Goal: Transaction & Acquisition: Book appointment/travel/reservation

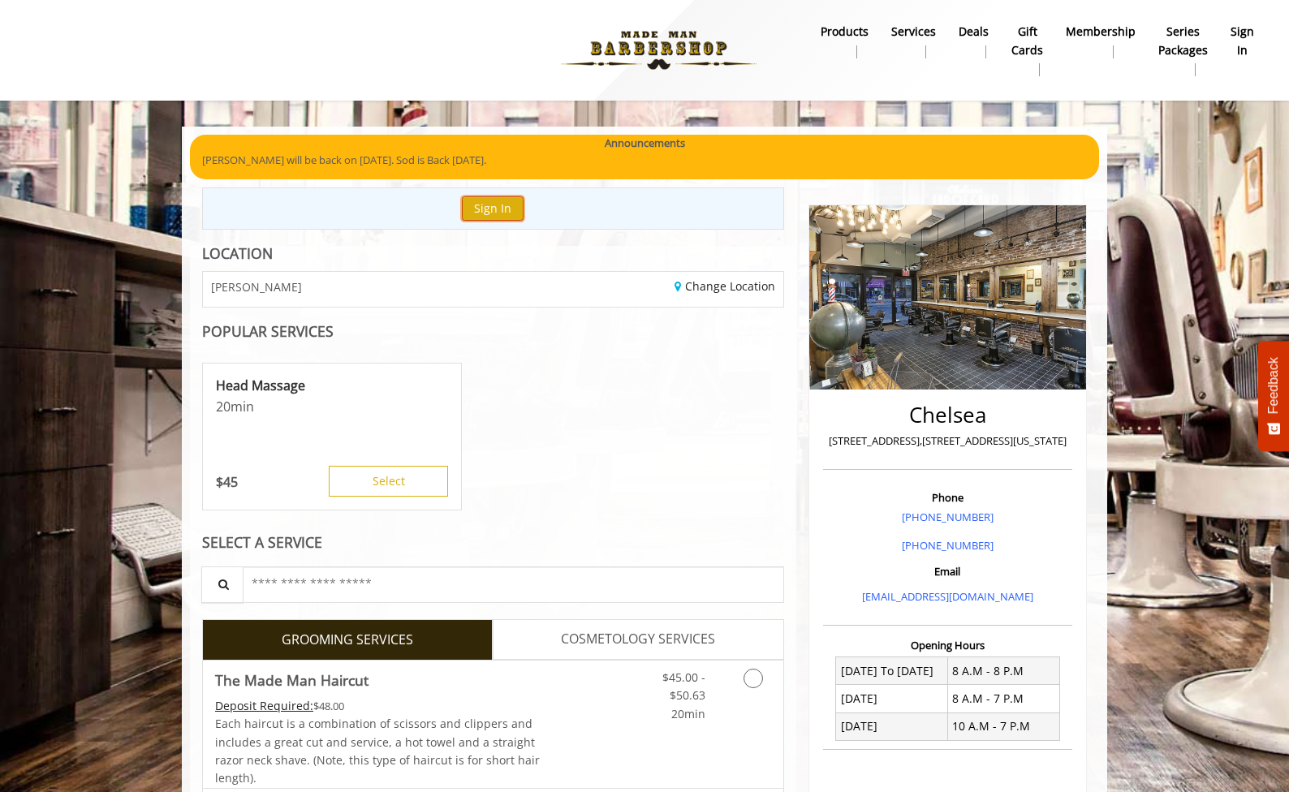
click at [497, 208] on button "Sign In" at bounding box center [493, 208] width 62 height 24
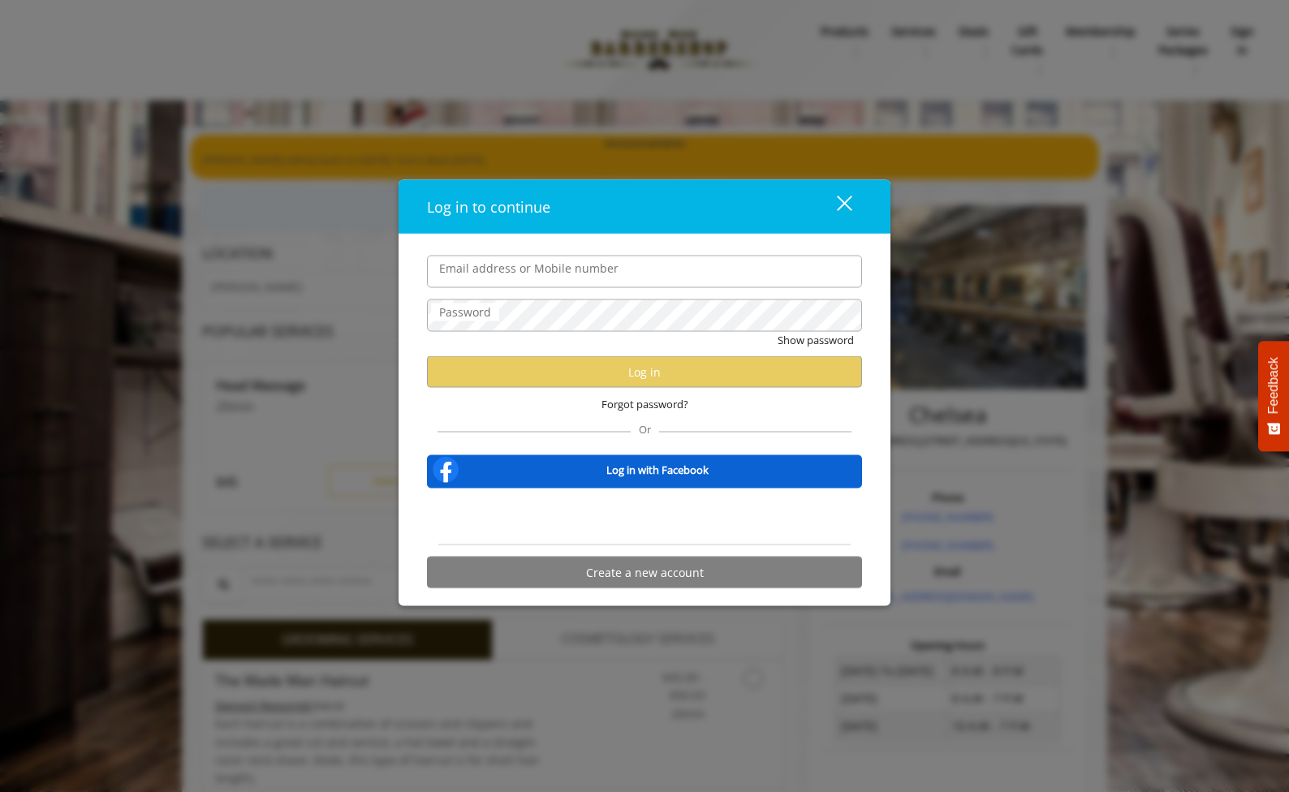
type input "**********"
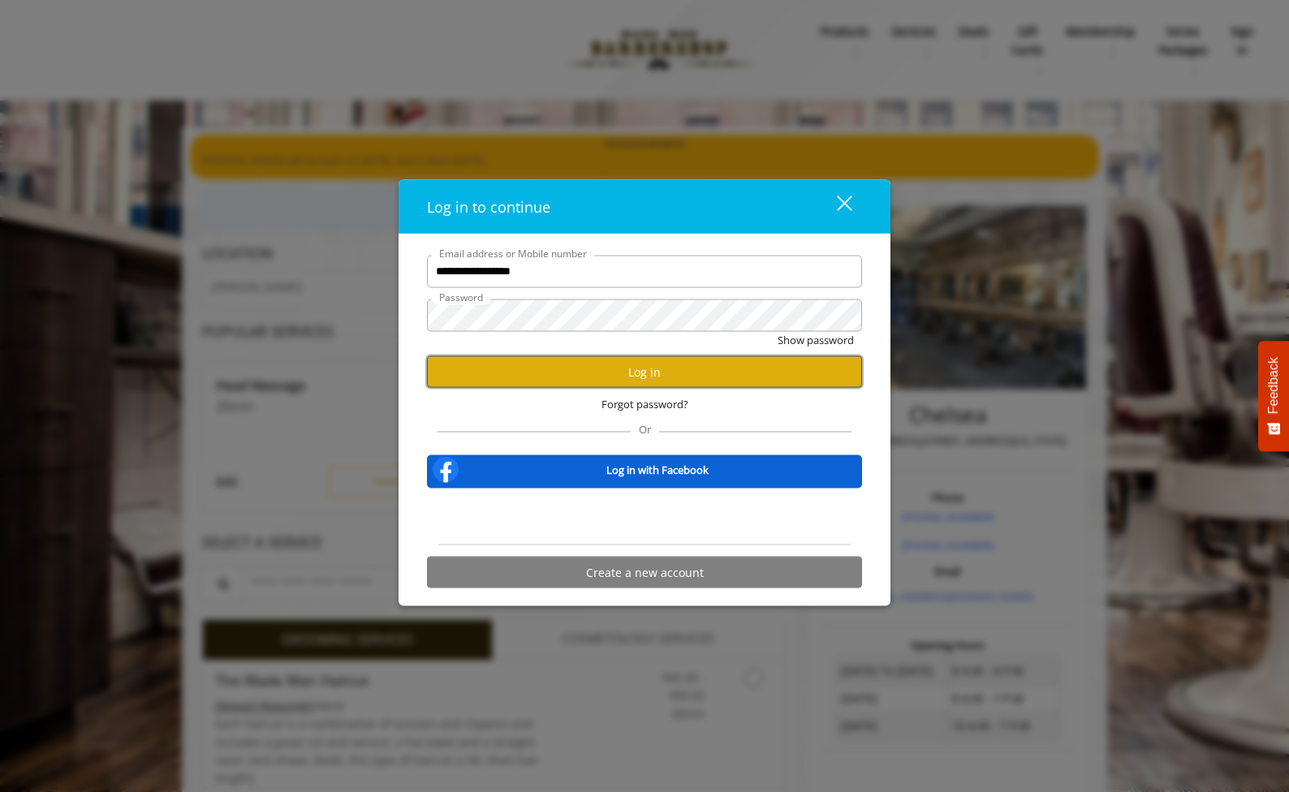
click at [636, 368] on button "Log in" at bounding box center [644, 372] width 435 height 32
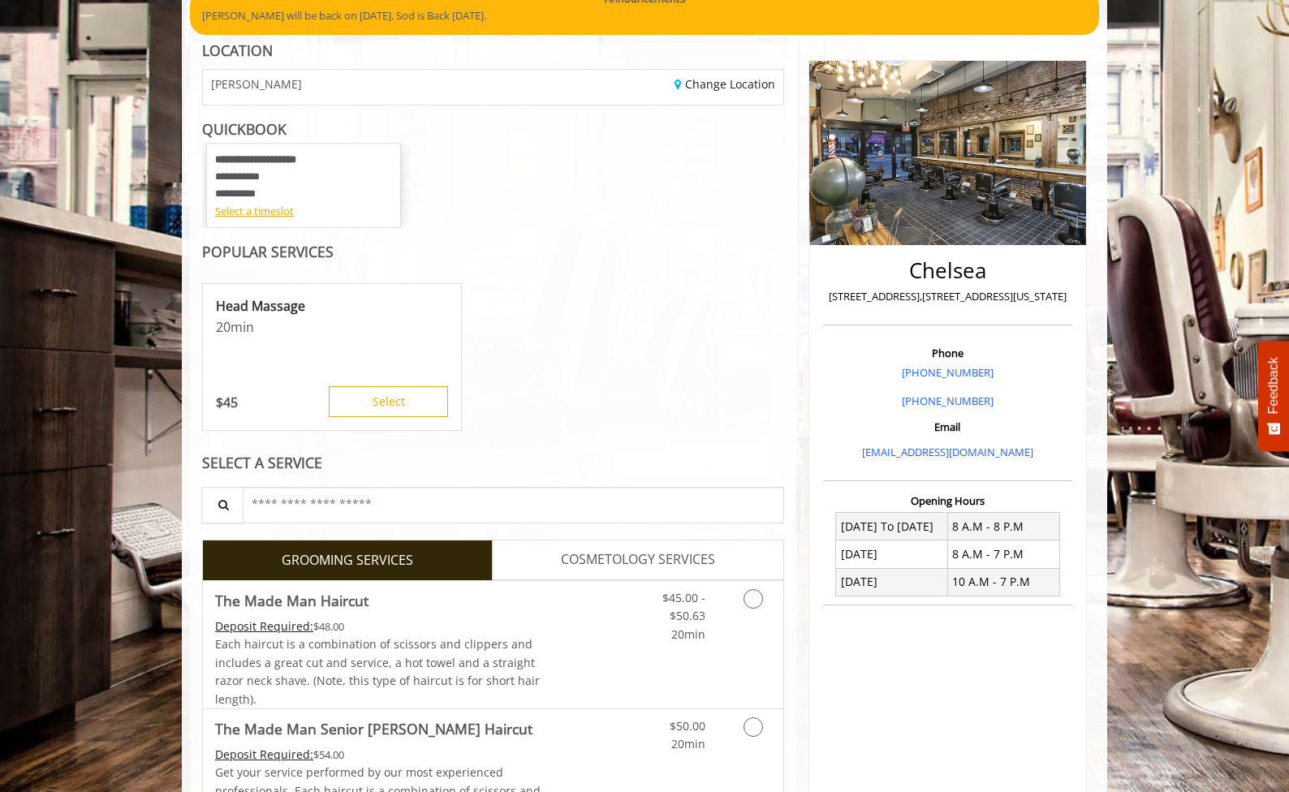
scroll to position [145, 0]
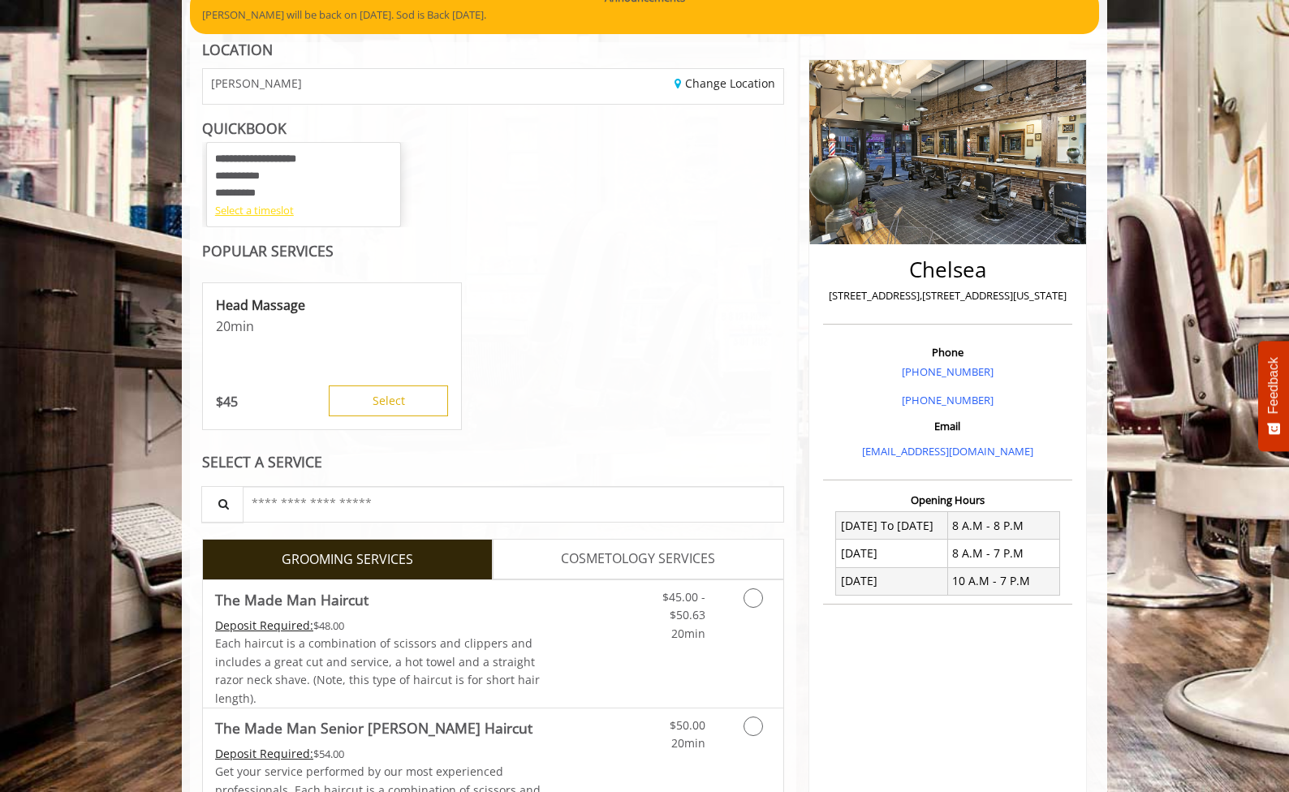
click at [257, 211] on div "Select a timeslot" at bounding box center [303, 210] width 177 height 17
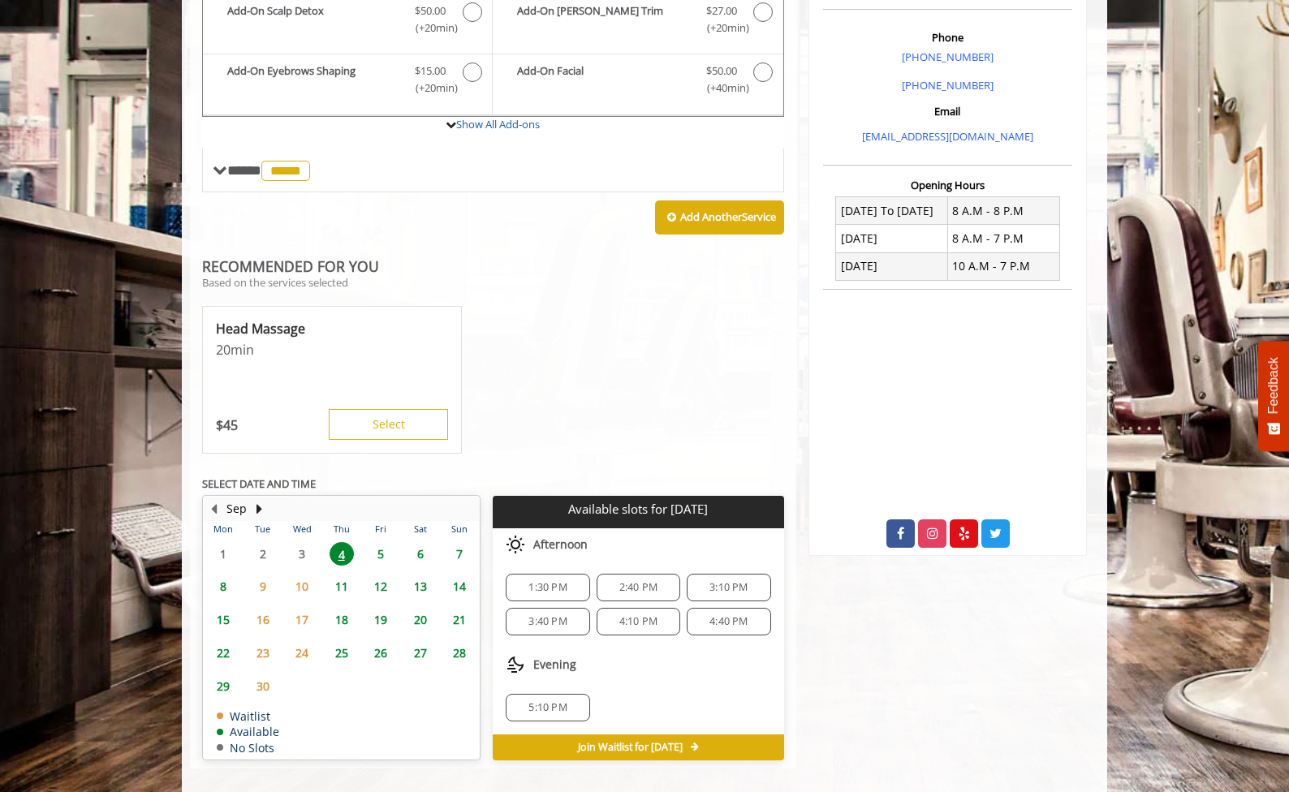
scroll to position [476, 0]
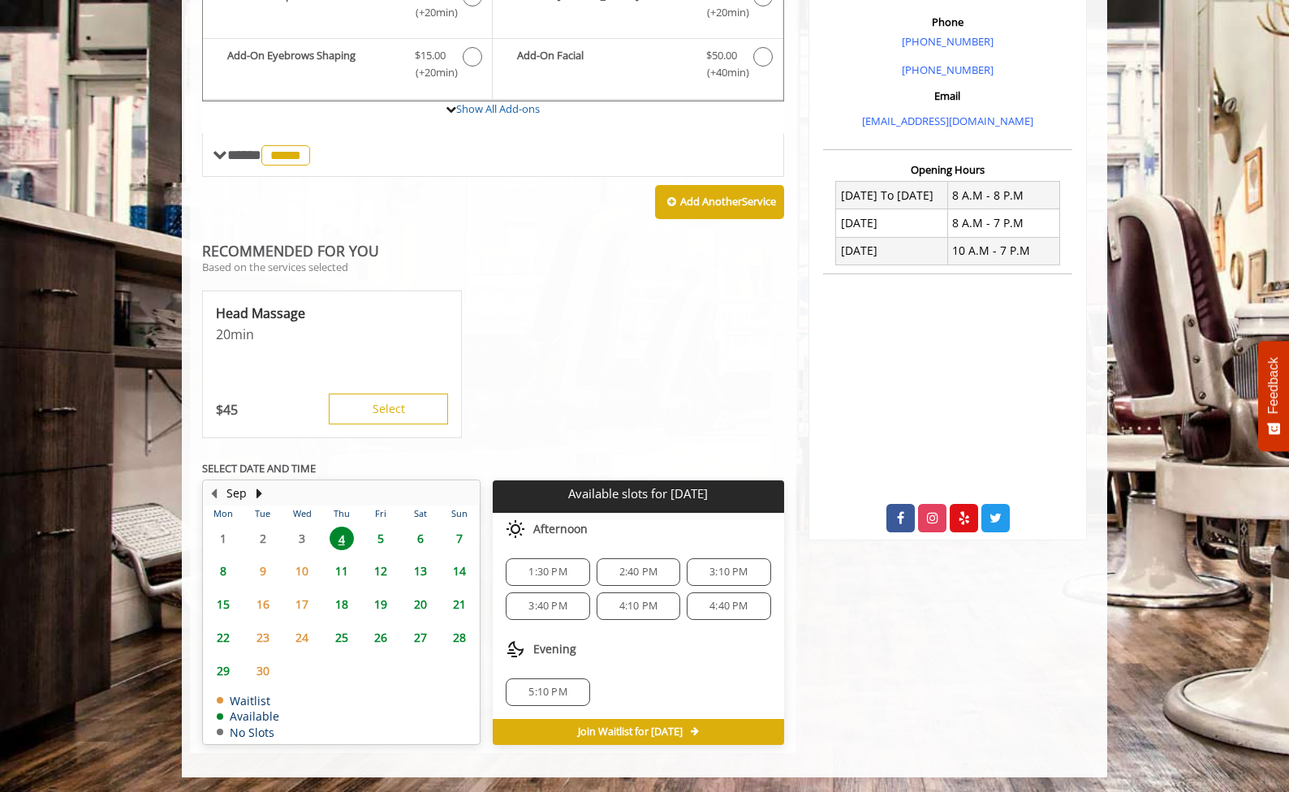
click at [537, 568] on span "1:30 PM" at bounding box center [547, 572] width 38 height 13
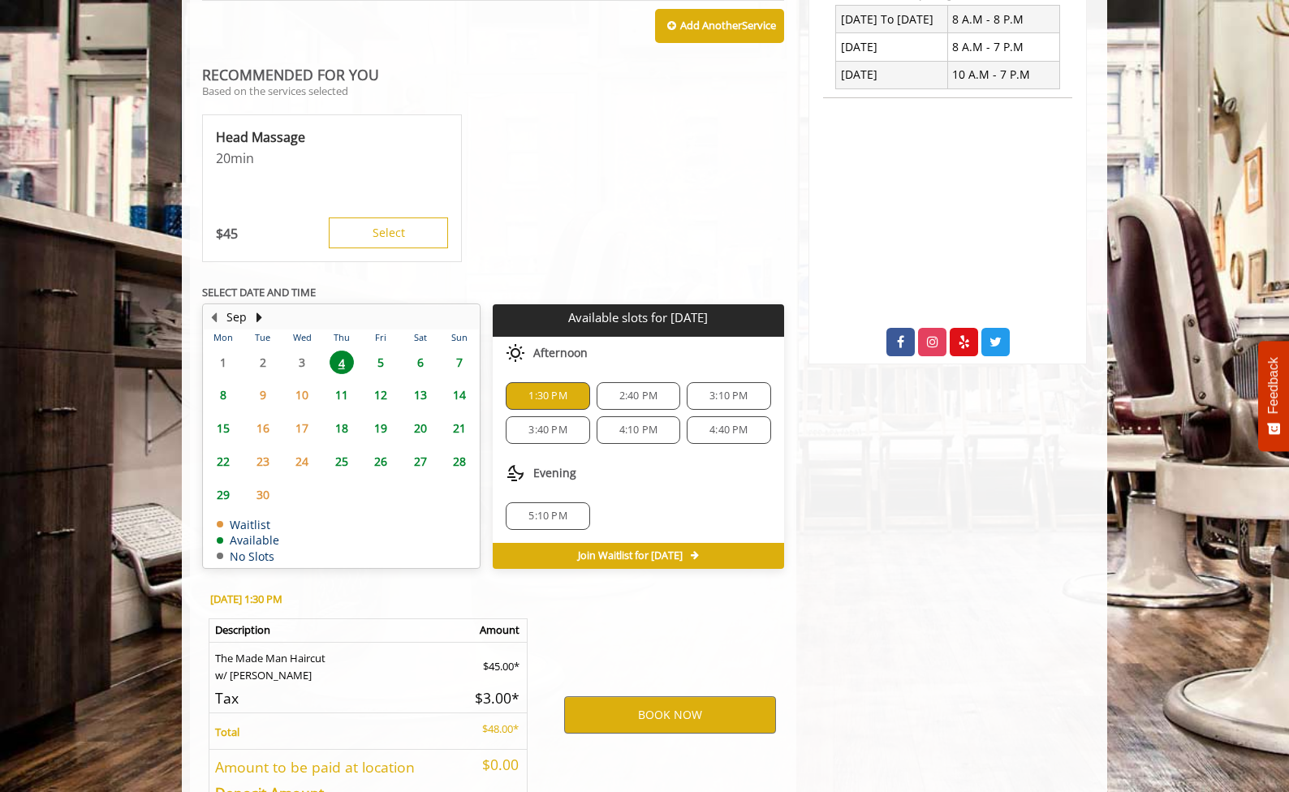
scroll to position [770, 0]
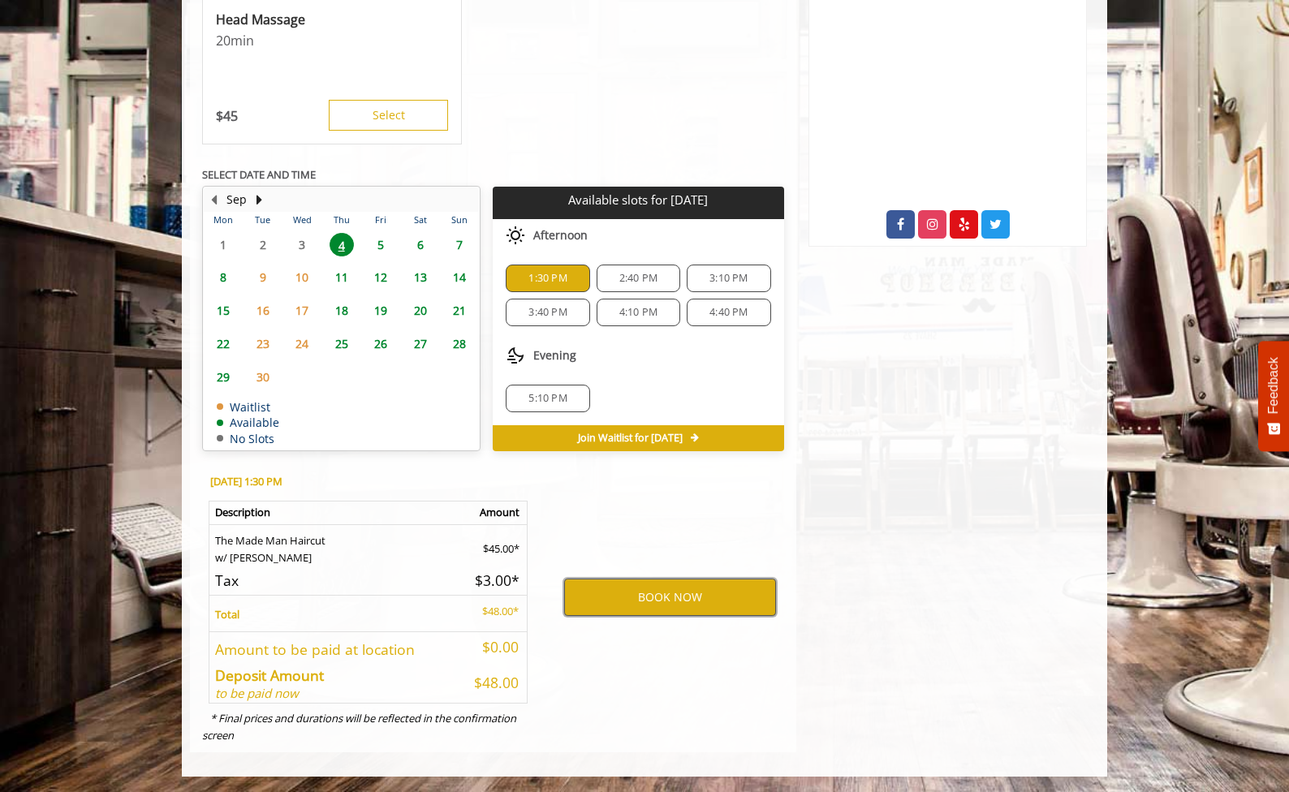
click at [682, 593] on button "BOOK NOW" at bounding box center [670, 597] width 212 height 37
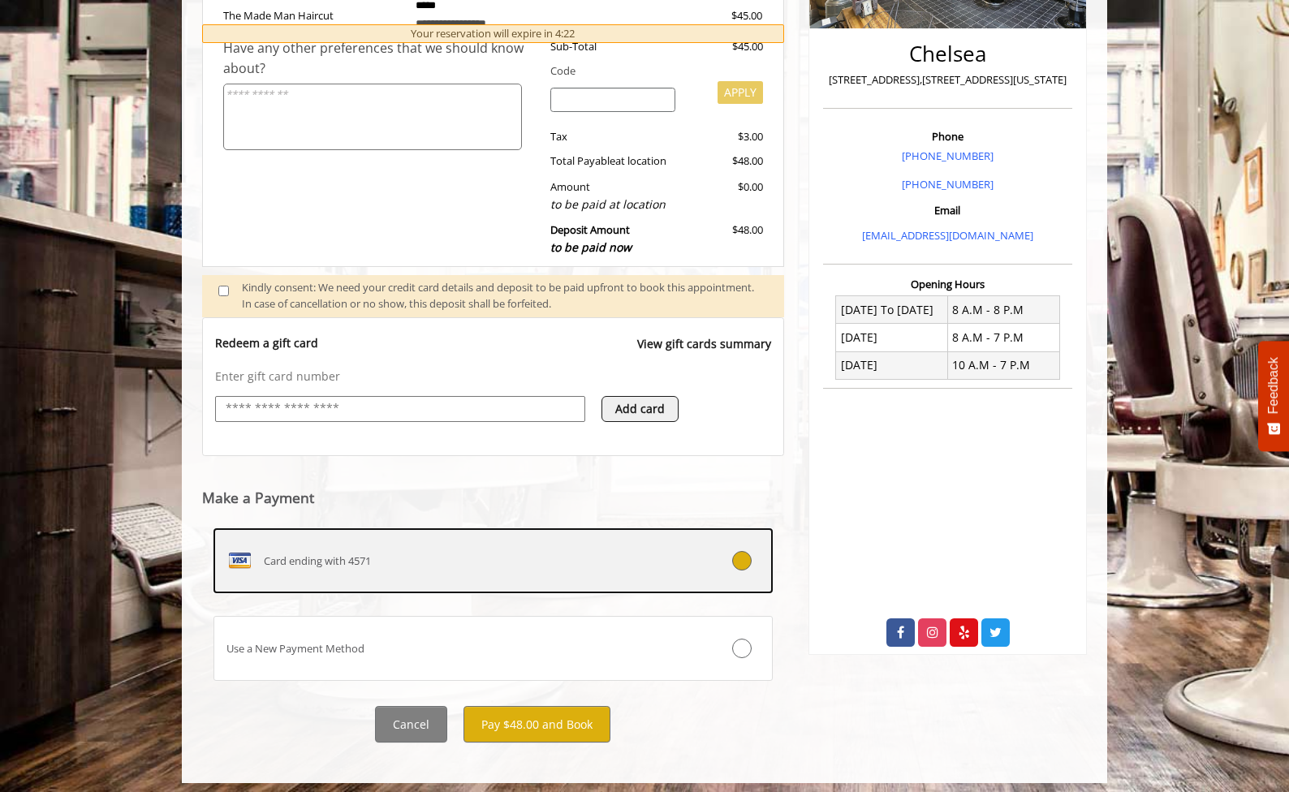
scroll to position [369, 0]
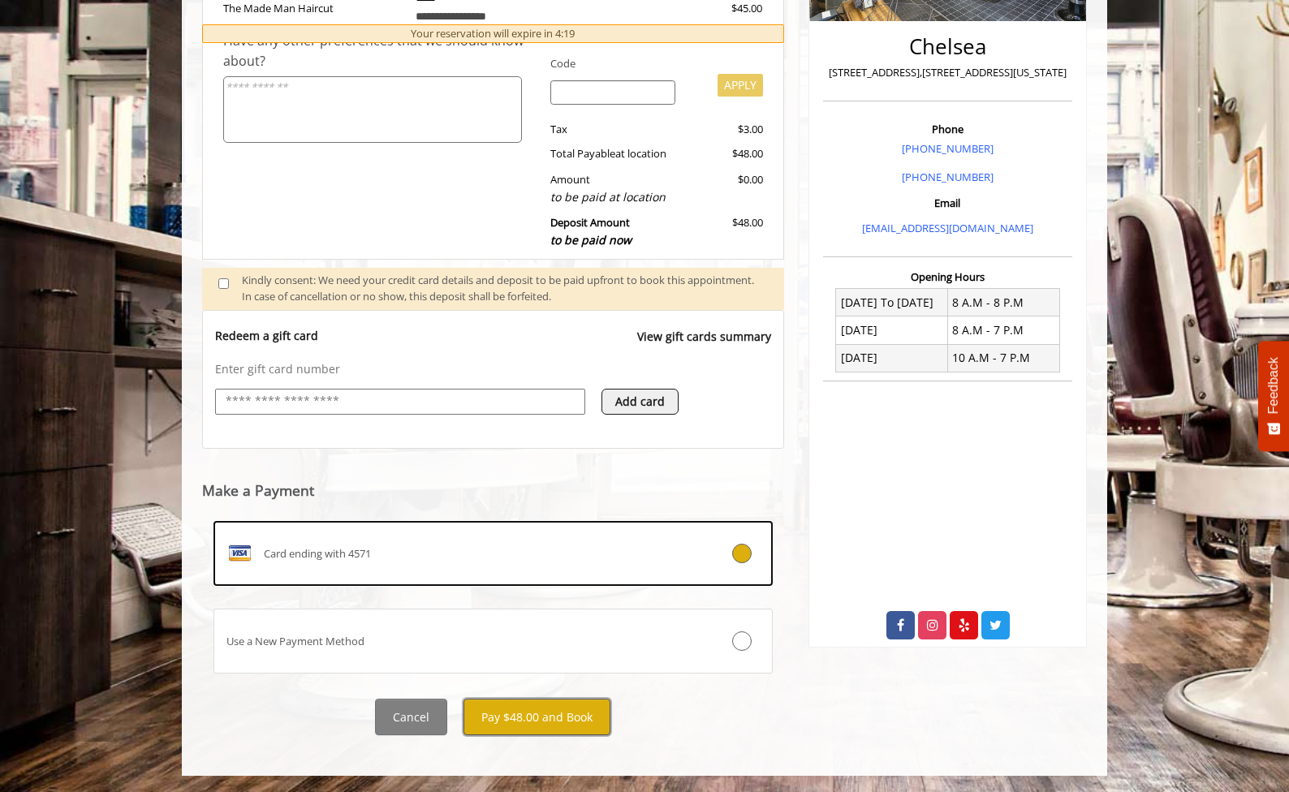
click at [530, 723] on button "Pay $48.00 and Book" at bounding box center [536, 717] width 147 height 37
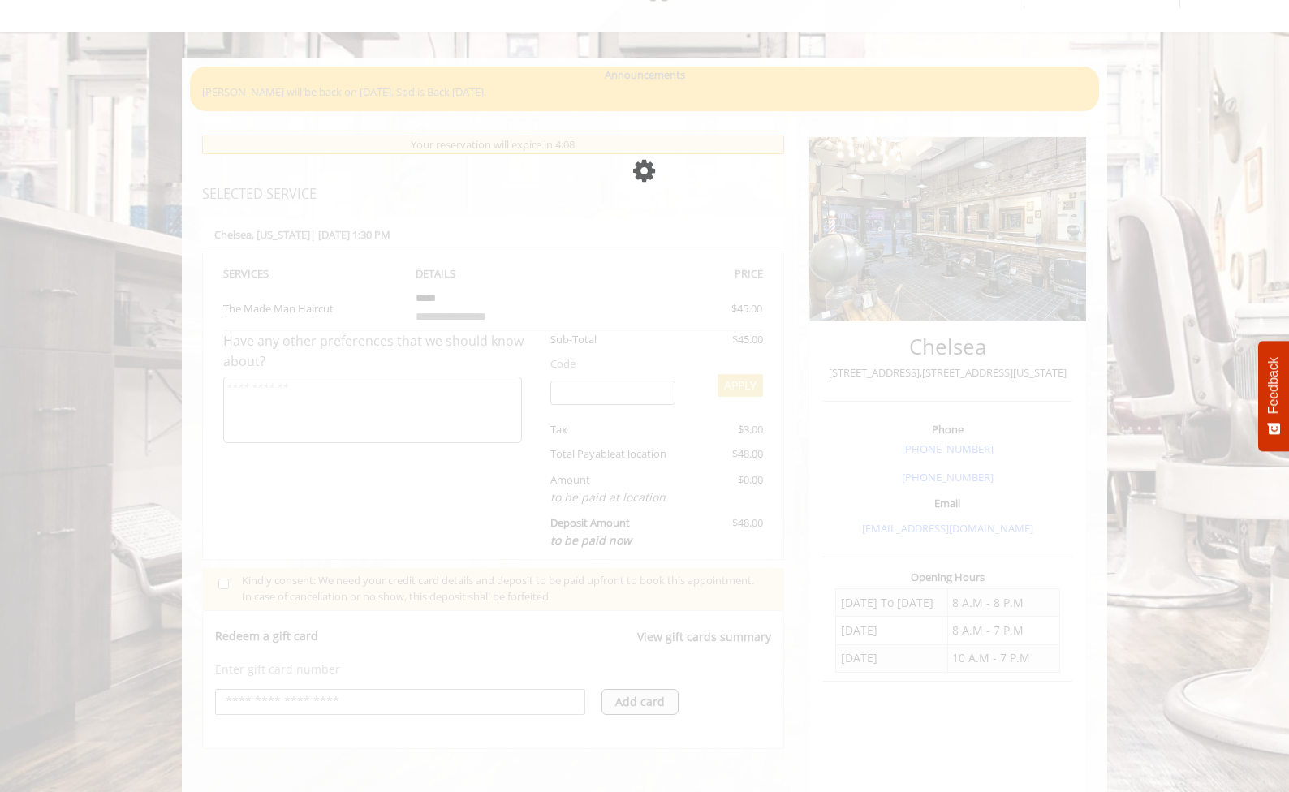
scroll to position [75, 0]
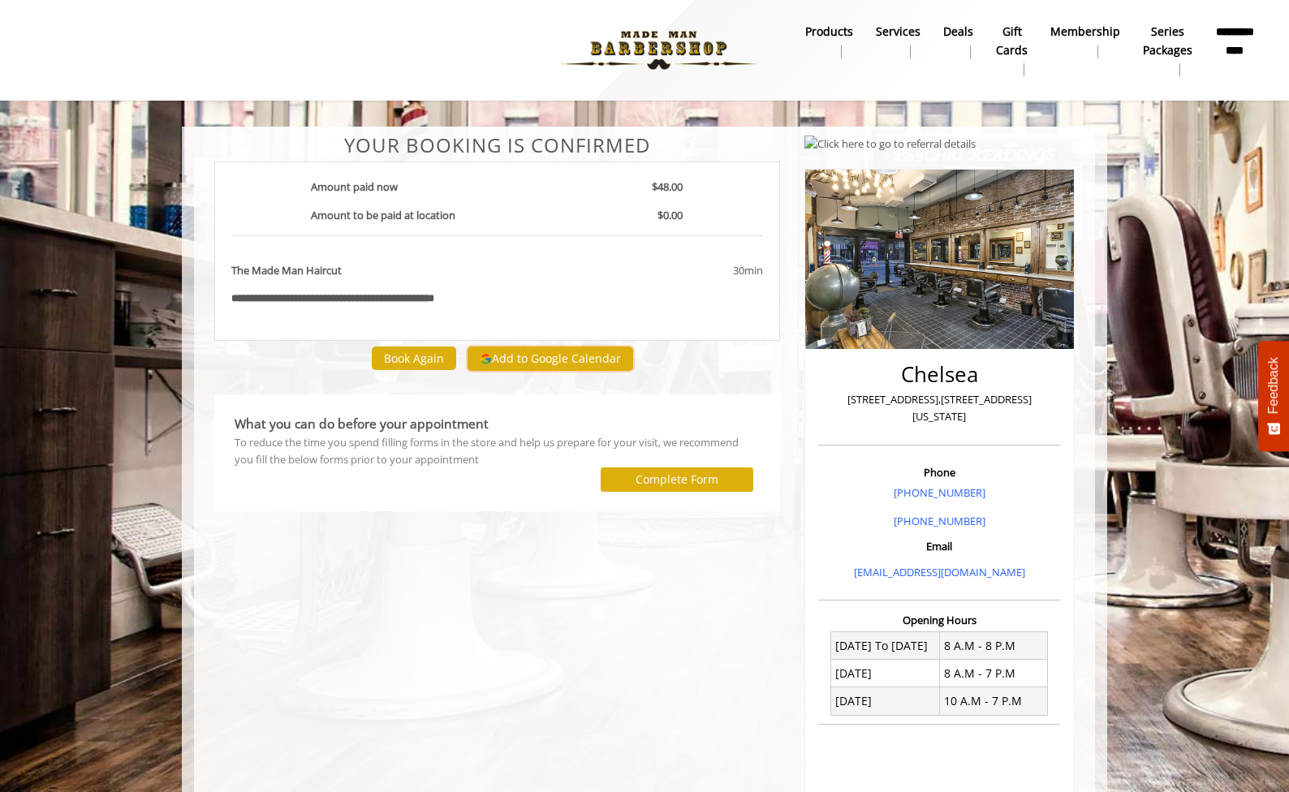
click at [540, 357] on button "Add to Google Calendar" at bounding box center [551, 359] width 166 height 24
